Goal: Task Accomplishment & Management: Complete application form

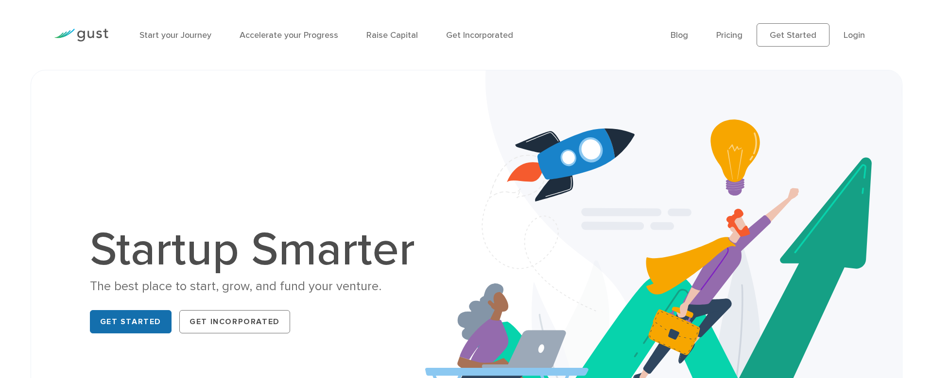
click at [136, 319] on link "Get Started" at bounding box center [131, 321] width 82 height 23
click at [302, 34] on link "Accelerate your Progress" at bounding box center [288, 35] width 99 height 10
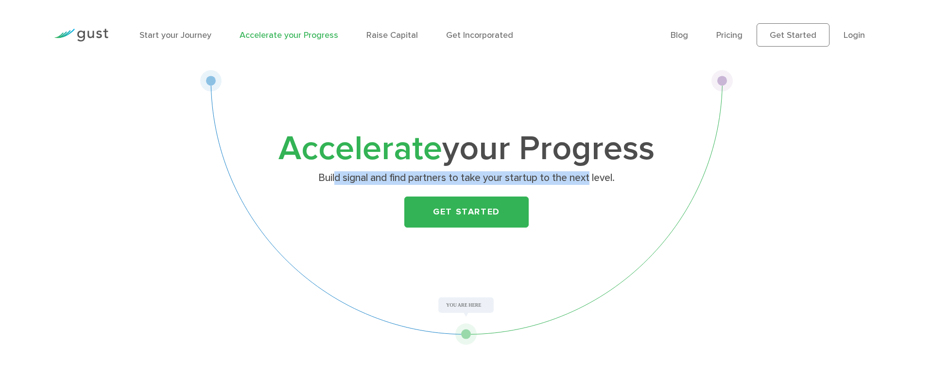
drag, startPoint x: 336, startPoint y: 177, endPoint x: 590, endPoint y: 184, distance: 253.6
click at [590, 184] on p "Build signal and find partners to take your startup to the next level." at bounding box center [466, 178] width 376 height 14
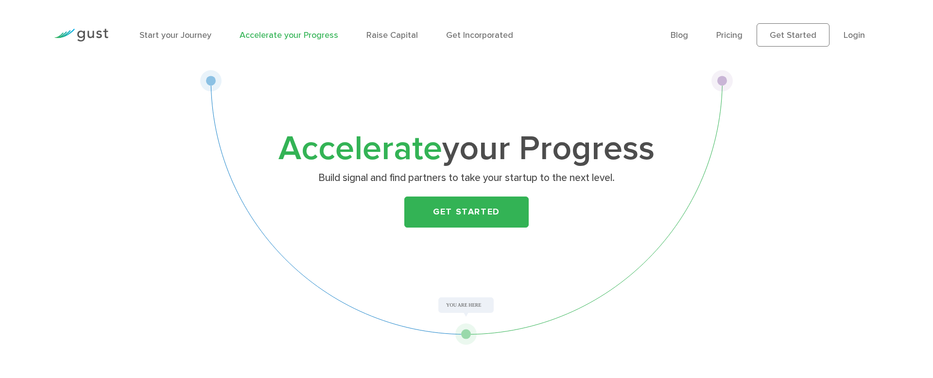
click at [531, 208] on div "Get Started" at bounding box center [466, 212] width 384 height 31
click at [507, 210] on link "Get Started" at bounding box center [466, 212] width 124 height 31
